Goal: Check status: Check status

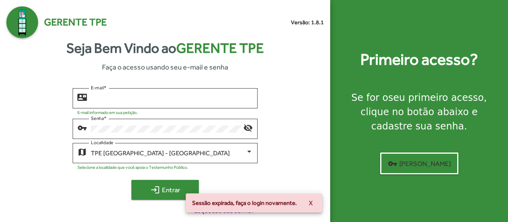
type input "**********"
click at [158, 185] on mat-icon "login" at bounding box center [156, 190] width 10 height 10
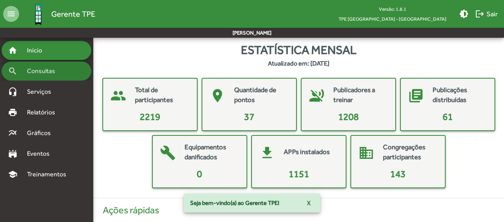
click at [53, 73] on span "Consultas" at bounding box center [43, 71] width 43 height 10
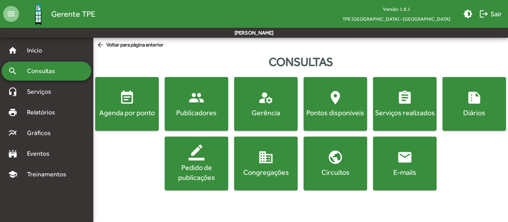
click at [143, 107] on span "event_note Agenda por ponto" at bounding box center [127, 104] width 60 height 28
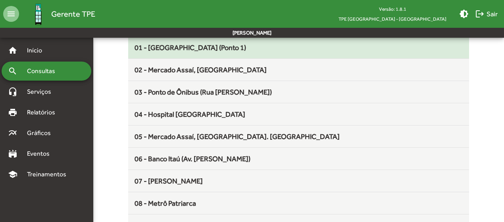
scroll to position [119, 0]
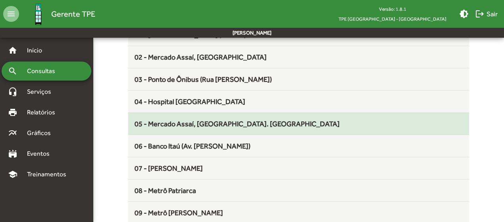
click at [161, 124] on span "05 - Mercado Assaí, [GEOGRAPHIC_DATA]. [GEOGRAPHIC_DATA]" at bounding box center [237, 124] width 205 height 8
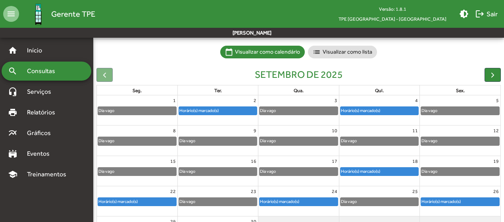
scroll to position [79, 0]
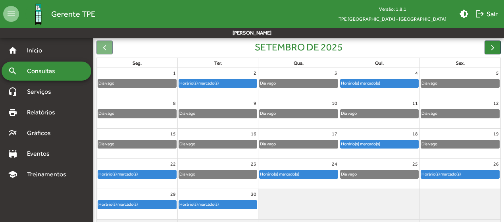
click at [398, 146] on div "Horário(s) marcado(s)" at bounding box center [380, 144] width 78 height 8
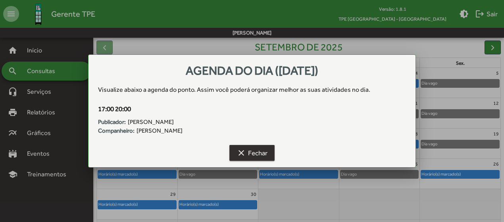
click at [257, 147] on span "clear Fechar" at bounding box center [252, 153] width 31 height 14
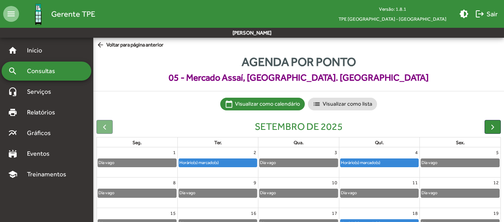
scroll to position [79, 0]
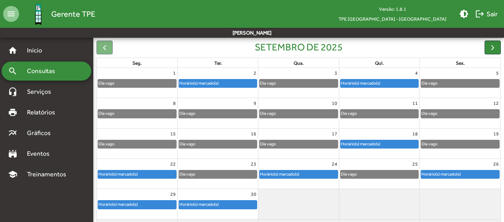
click at [153, 175] on div "Horário(s) marcado(s)" at bounding box center [137, 174] width 78 height 8
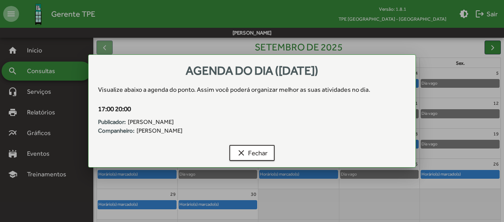
scroll to position [0, 0]
click at [247, 148] on span "clear Fechar" at bounding box center [252, 153] width 31 height 14
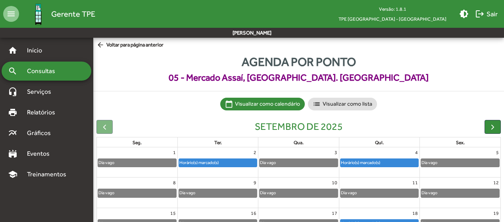
scroll to position [79, 0]
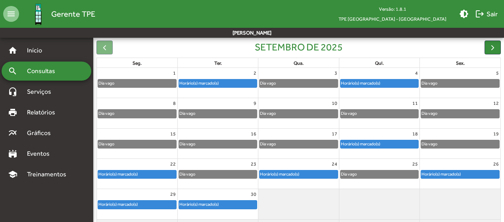
click at [276, 172] on div "Horário(s) marcado(s)" at bounding box center [280, 174] width 40 height 8
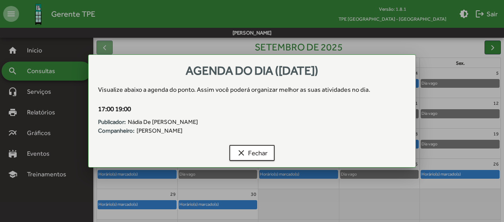
scroll to position [0, 0]
click at [259, 151] on span "clear Fechar" at bounding box center [252, 153] width 31 height 14
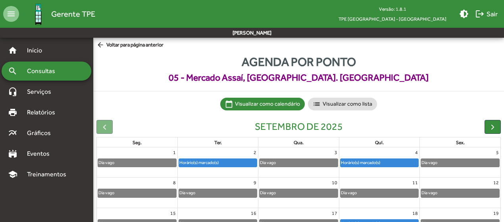
scroll to position [79, 0]
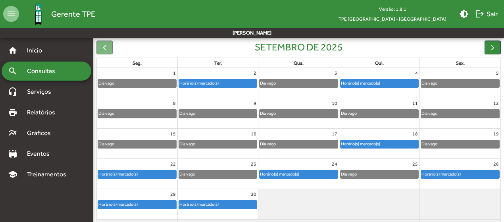
click at [428, 172] on div "Horário(s) marcado(s)" at bounding box center [441, 174] width 40 height 8
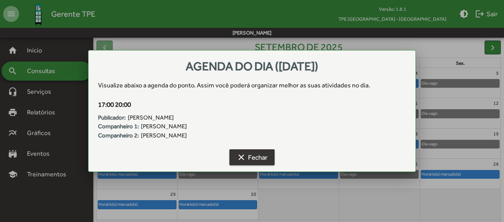
click at [253, 150] on span "clear Fechar" at bounding box center [252, 157] width 31 height 14
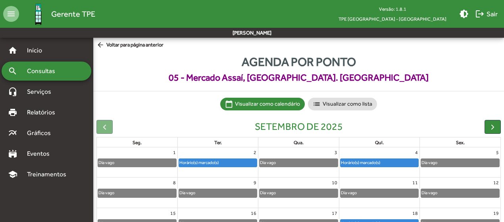
scroll to position [79, 0]
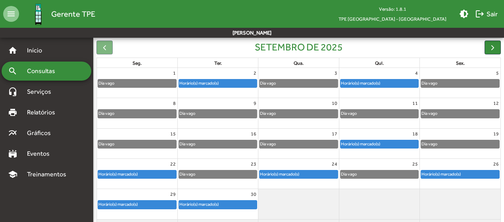
click at [156, 203] on div "Horário(s) marcado(s)" at bounding box center [137, 205] width 78 height 8
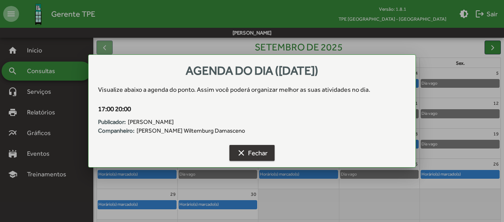
click at [257, 153] on span "clear Fechar" at bounding box center [252, 153] width 31 height 14
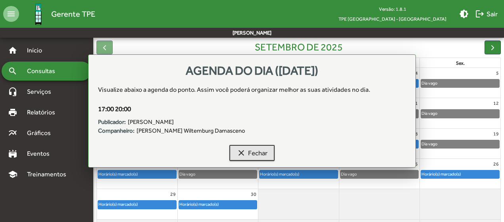
scroll to position [79, 0]
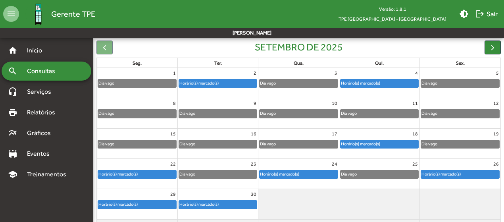
click at [225, 207] on div "Horário(s) marcado(s)" at bounding box center [218, 205] width 78 height 8
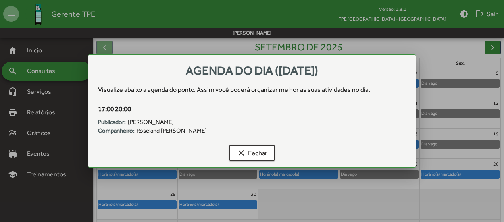
scroll to position [0, 0]
click at [253, 154] on span "clear Fechar" at bounding box center [252, 153] width 31 height 14
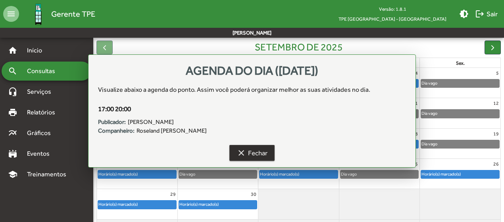
scroll to position [79, 0]
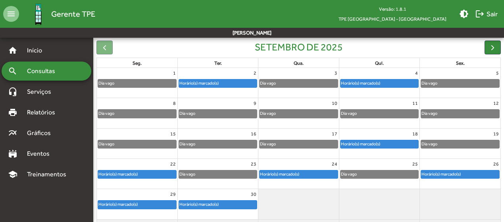
click at [437, 142] on div "Dia vago" at bounding box center [429, 144] width 17 height 8
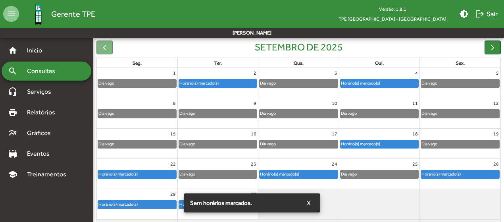
click at [436, 205] on div at bounding box center [460, 204] width 81 height 30
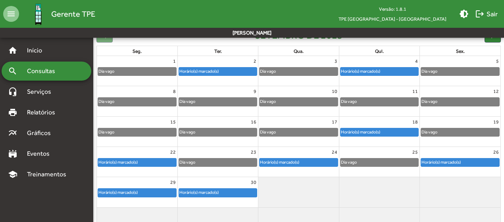
scroll to position [106, 0]
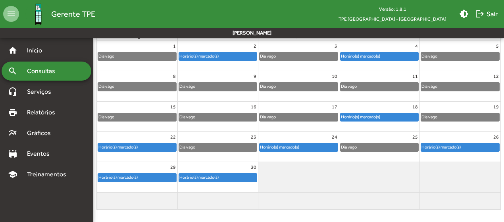
click at [133, 144] on div "Horário(s) marcado(s)" at bounding box center [118, 147] width 40 height 8
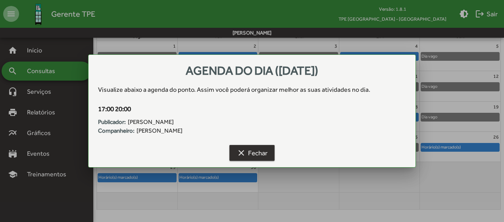
click at [243, 149] on mat-icon "clear" at bounding box center [242, 153] width 10 height 10
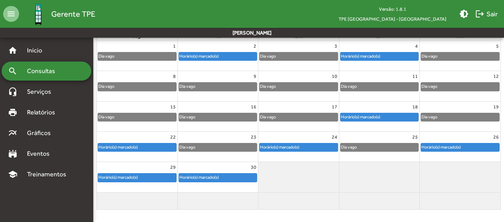
click at [278, 149] on div "Horário(s) marcado(s)" at bounding box center [280, 147] width 40 height 8
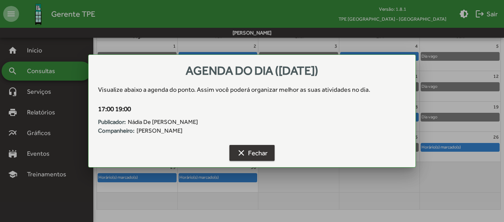
click at [254, 155] on span "clear Fechar" at bounding box center [252, 153] width 31 height 14
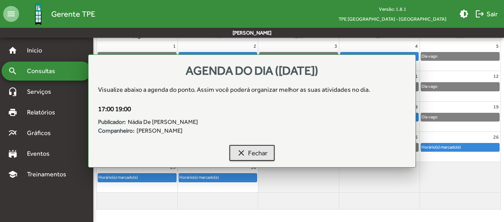
scroll to position [106, 0]
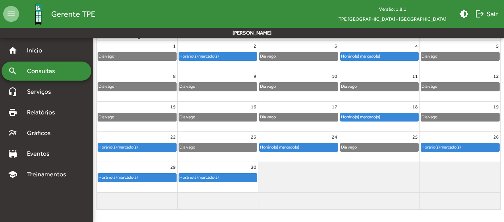
click at [454, 148] on div "Horário(s) marcado(s)" at bounding box center [441, 147] width 40 height 8
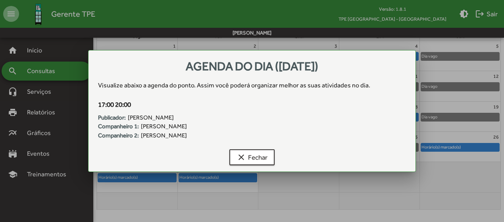
scroll to position [0, 0]
click at [259, 150] on span "clear Fechar" at bounding box center [252, 157] width 31 height 14
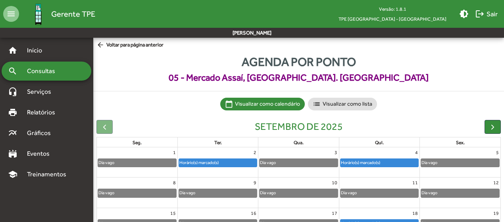
scroll to position [106, 0]
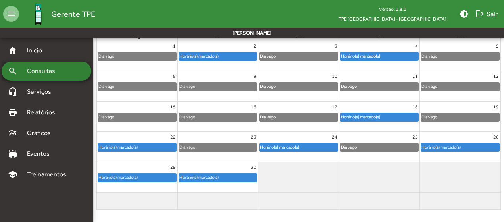
click at [33, 68] on span "Consultas" at bounding box center [43, 71] width 43 height 10
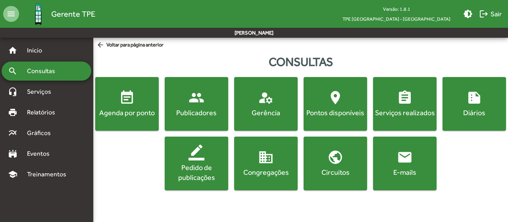
click at [116, 112] on div "Agenda por ponto" at bounding box center [127, 113] width 60 height 10
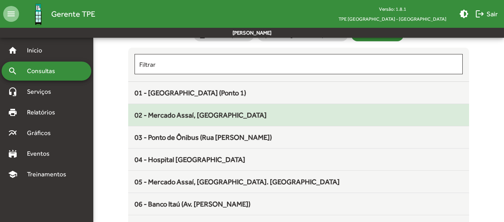
scroll to position [79, 0]
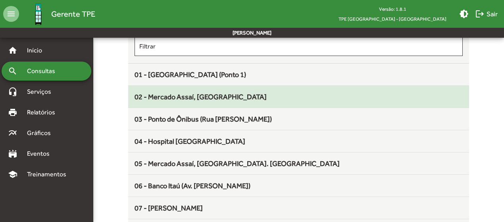
click at [210, 99] on span "02 - Mercado Assaí, Rua Manilha" at bounding box center [201, 97] width 132 height 8
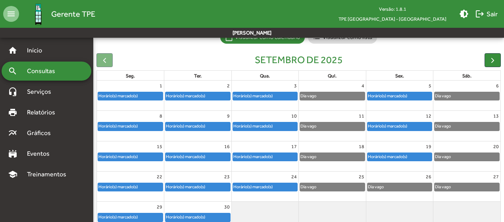
scroll to position [106, 0]
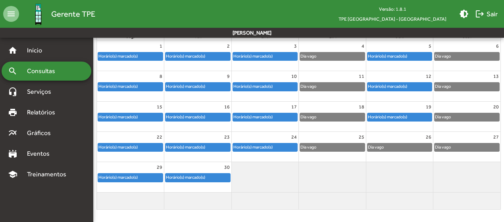
click at [322, 148] on div "Dia vago" at bounding box center [332, 147] width 65 height 8
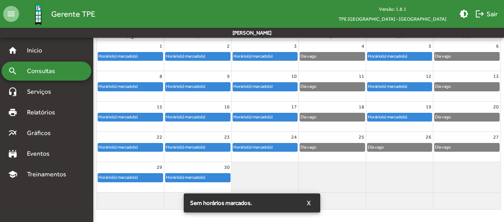
click at [334, 172] on div at bounding box center [332, 168] width 67 height 13
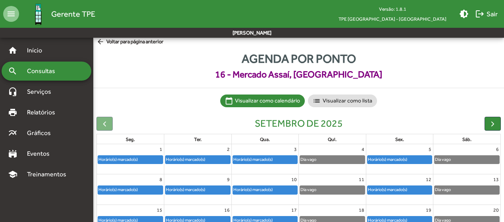
scroll to position [0, 0]
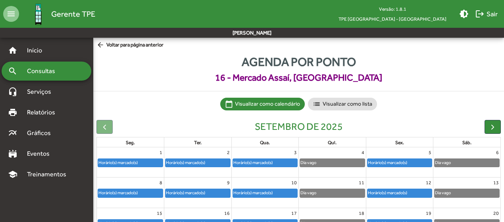
click at [59, 72] on span "Consultas" at bounding box center [43, 71] width 43 height 10
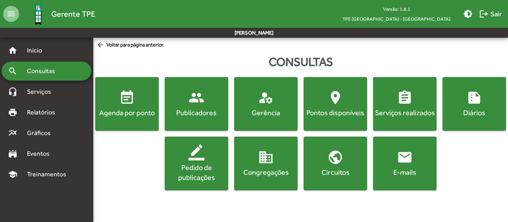
click at [123, 115] on div "Agenda por ponto" at bounding box center [127, 113] width 60 height 10
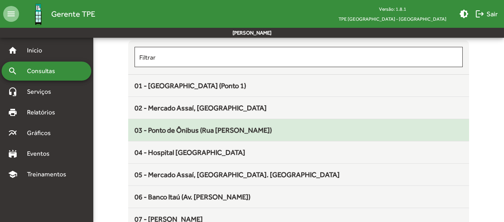
scroll to position [79, 0]
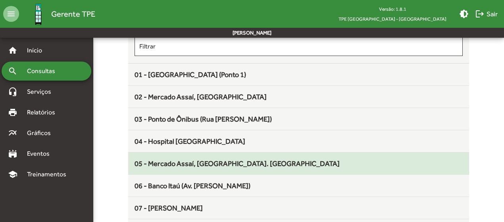
click at [181, 160] on span "05 - Mercado Assaí, [GEOGRAPHIC_DATA]. [GEOGRAPHIC_DATA]" at bounding box center [237, 163] width 205 height 8
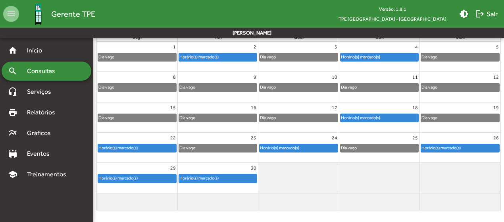
scroll to position [106, 0]
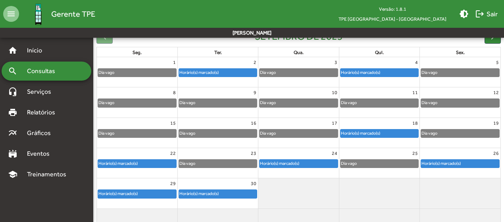
scroll to position [106, 0]
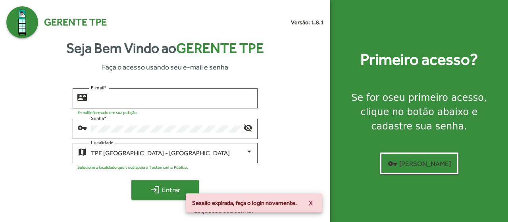
type input "**********"
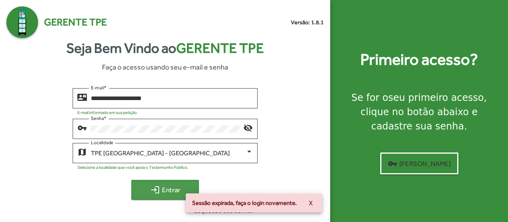
click at [165, 194] on span "login Entrar" at bounding box center [165, 190] width 53 height 14
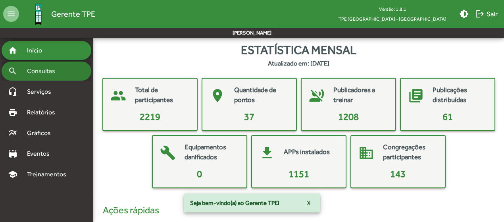
click at [45, 68] on span "Consultas" at bounding box center [43, 71] width 43 height 10
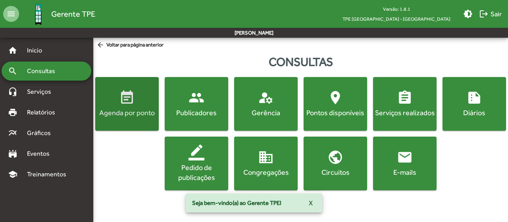
click at [140, 108] on div "Agenda por ponto" at bounding box center [127, 113] width 60 height 10
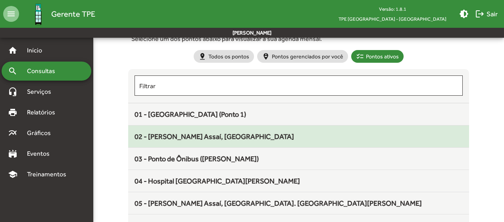
scroll to position [79, 0]
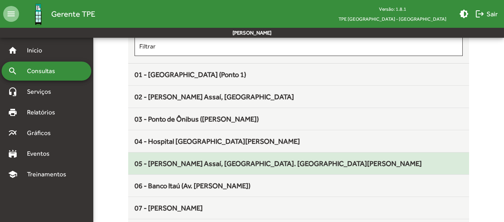
click at [193, 163] on span "05 - Mercado Assaí, [GEOGRAPHIC_DATA]. [GEOGRAPHIC_DATA]" at bounding box center [279, 163] width 288 height 8
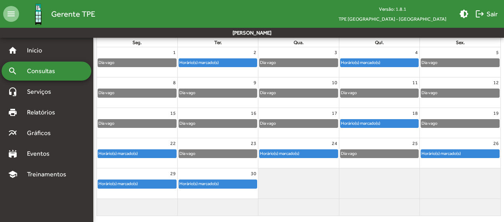
scroll to position [106, 0]
